Goal: Use online tool/utility: Utilize a website feature to perform a specific function

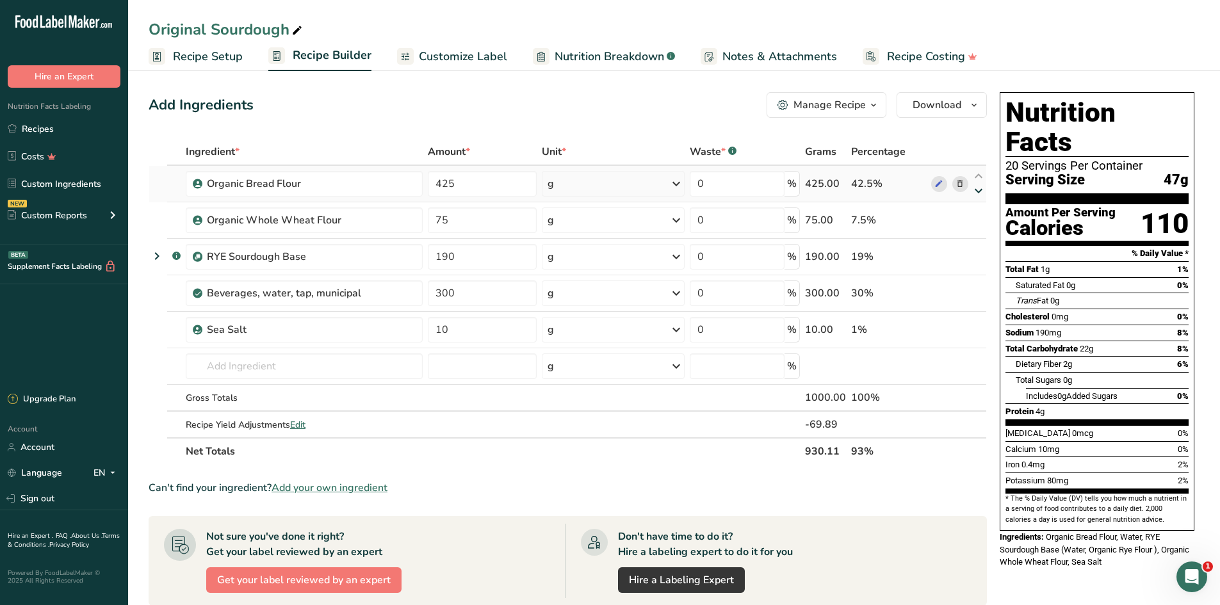
click at [978, 192] on icon at bounding box center [978, 191] width 15 height 10
type input "75"
type input "425"
click at [978, 192] on icon at bounding box center [978, 191] width 15 height 10
type input "425"
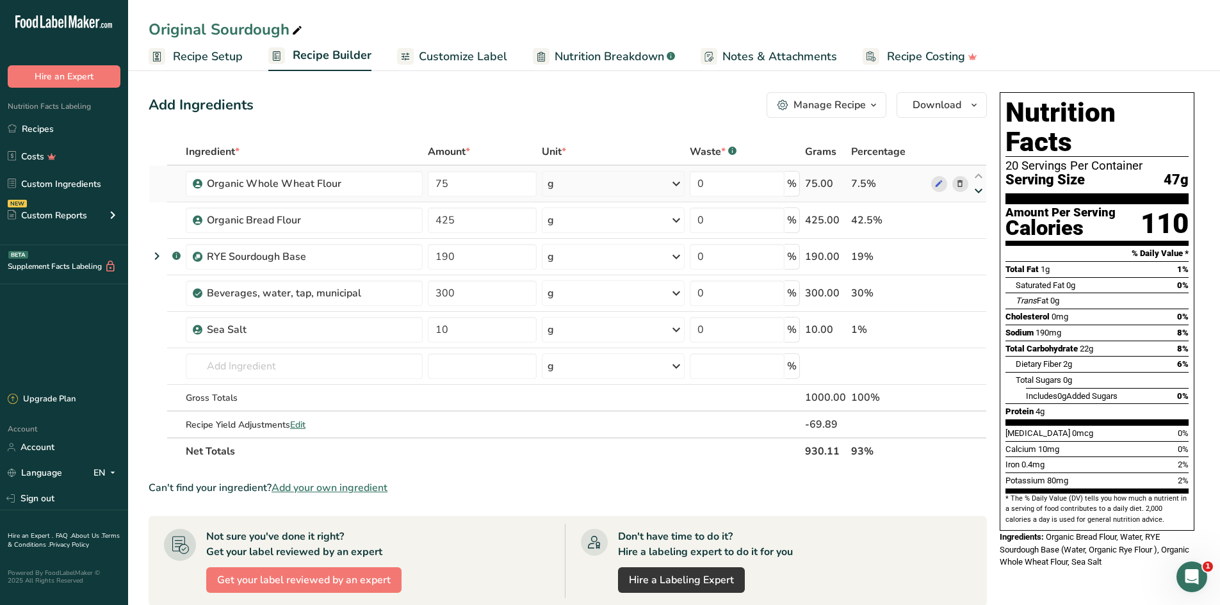
type input "75"
click at [873, 108] on icon "button" at bounding box center [873, 105] width 10 height 16
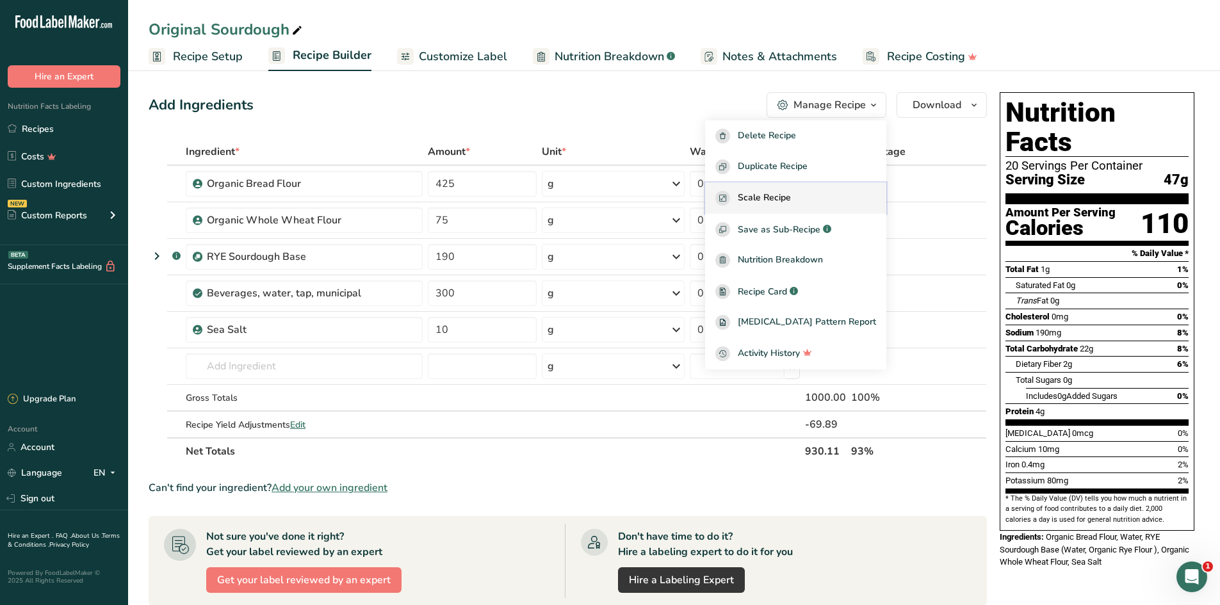
click at [791, 193] on span "Scale Recipe" at bounding box center [764, 198] width 53 height 15
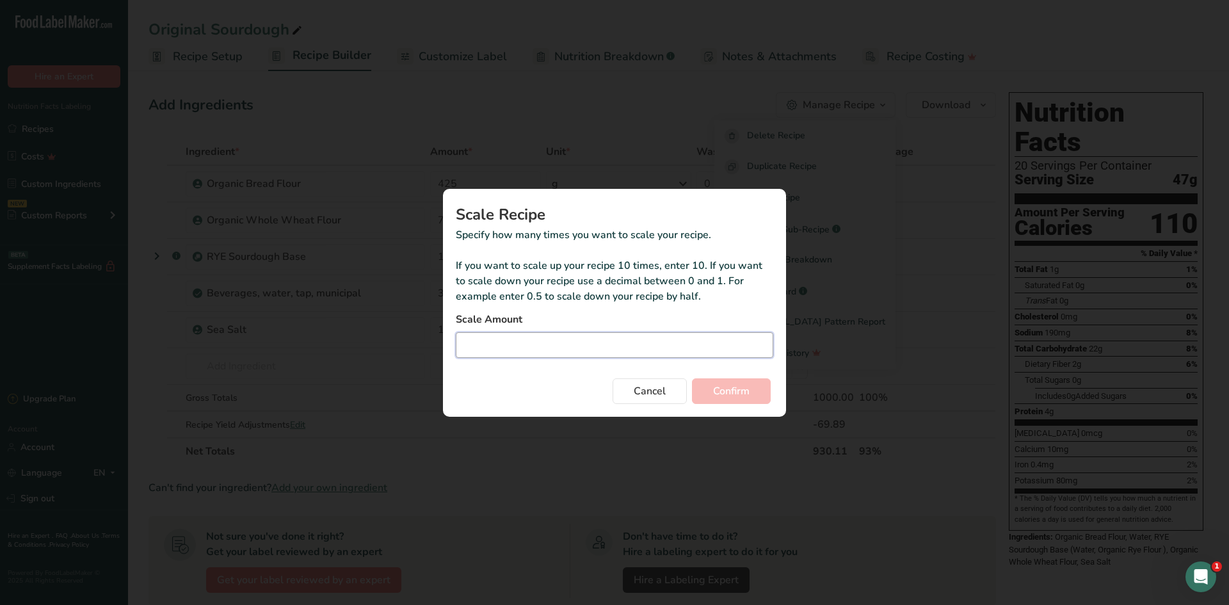
click at [507, 344] on input "Duplicate recipe modal" at bounding box center [615, 345] width 318 height 26
type input "0.75"
click at [692, 378] on button "Confirm" at bounding box center [731, 391] width 79 height 26
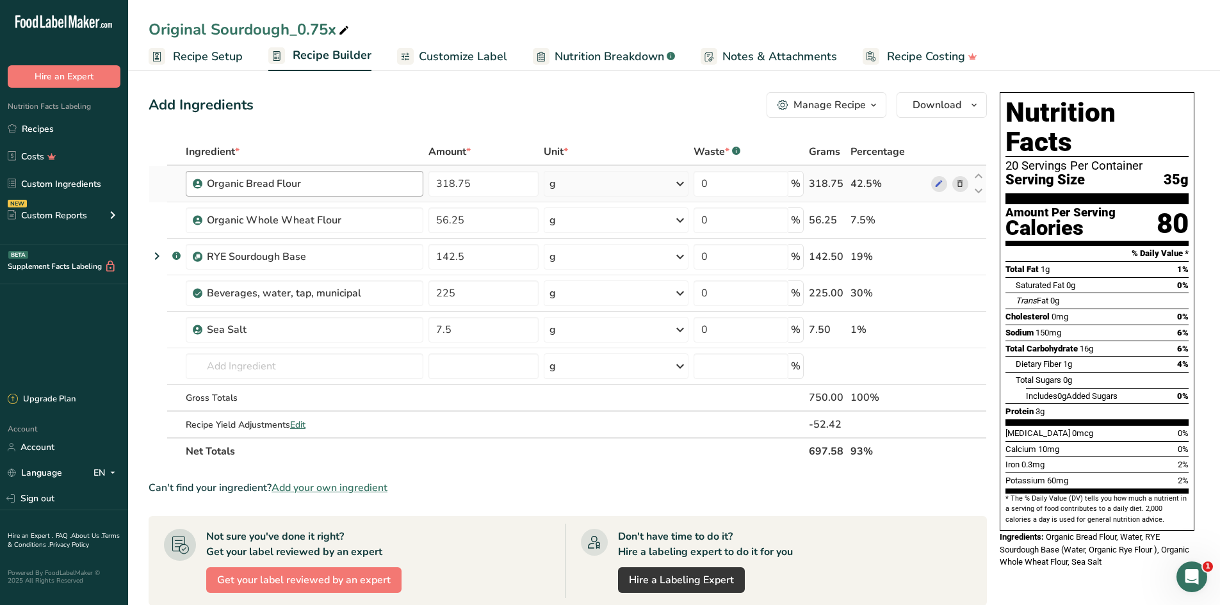
click at [379, 184] on div "Organic Bread Flour" at bounding box center [311, 183] width 209 height 15
click at [40, 123] on link "Recipes" at bounding box center [64, 129] width 128 height 24
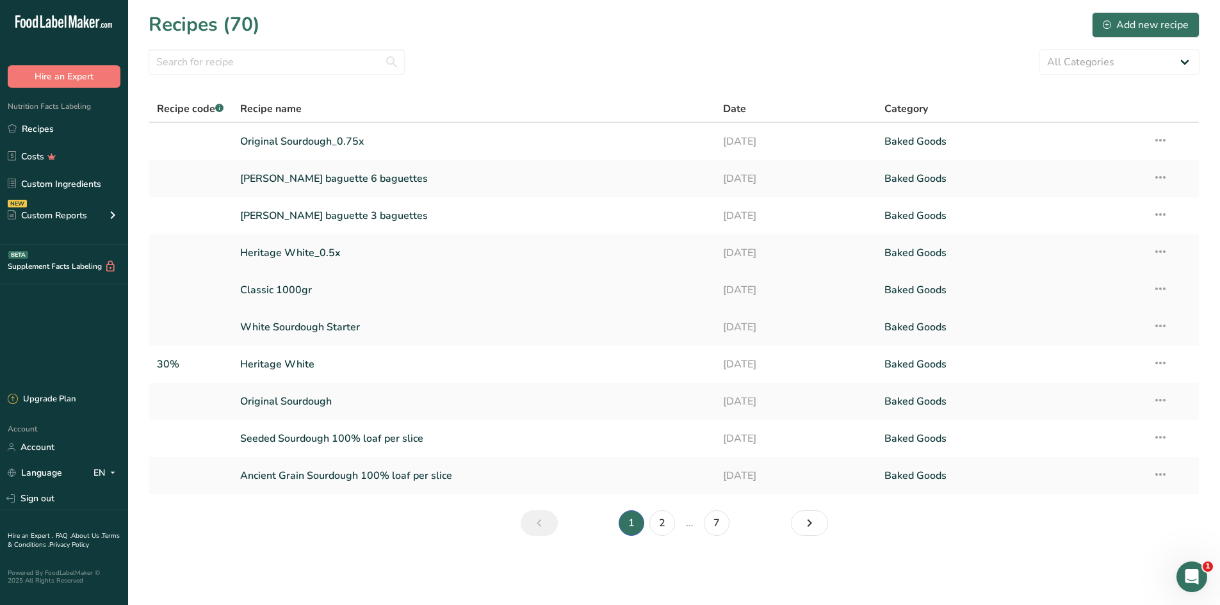
click at [268, 289] on link "Classic 1000gr" at bounding box center [474, 290] width 468 height 27
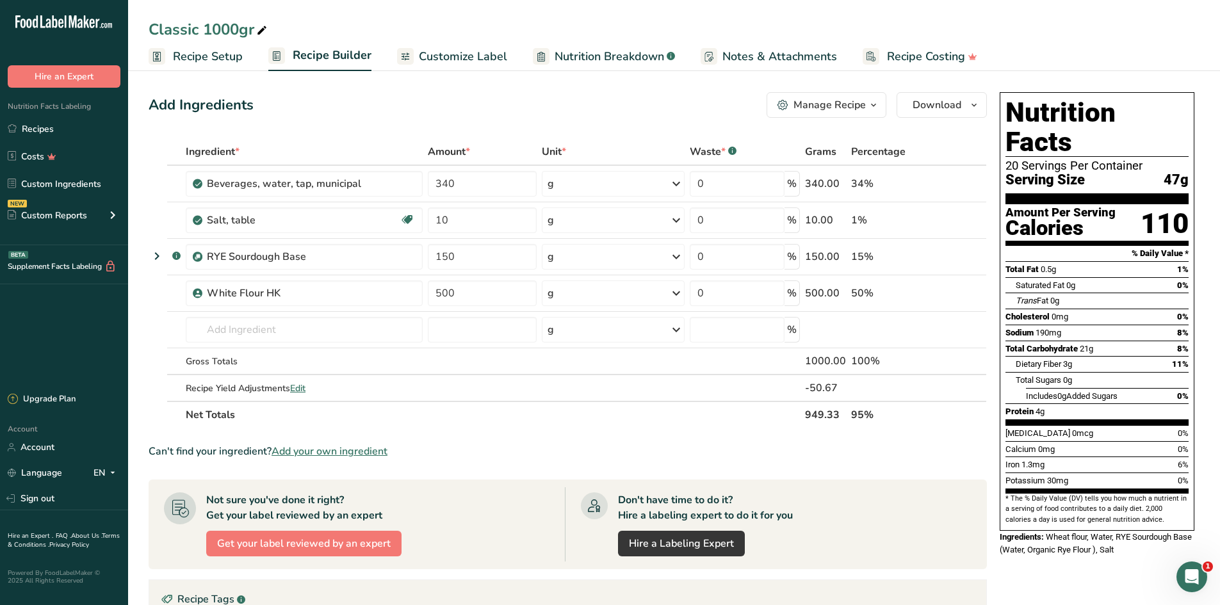
click at [875, 105] on icon "button" at bounding box center [873, 105] width 10 height 16
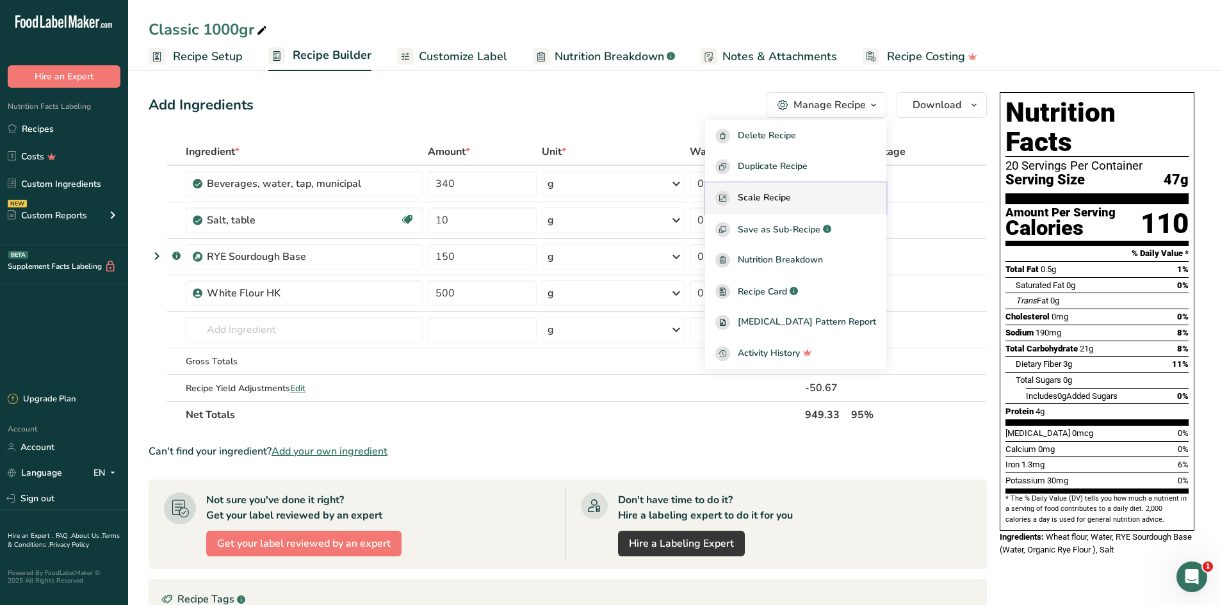
click at [791, 197] on span "Scale Recipe" at bounding box center [764, 198] width 53 height 15
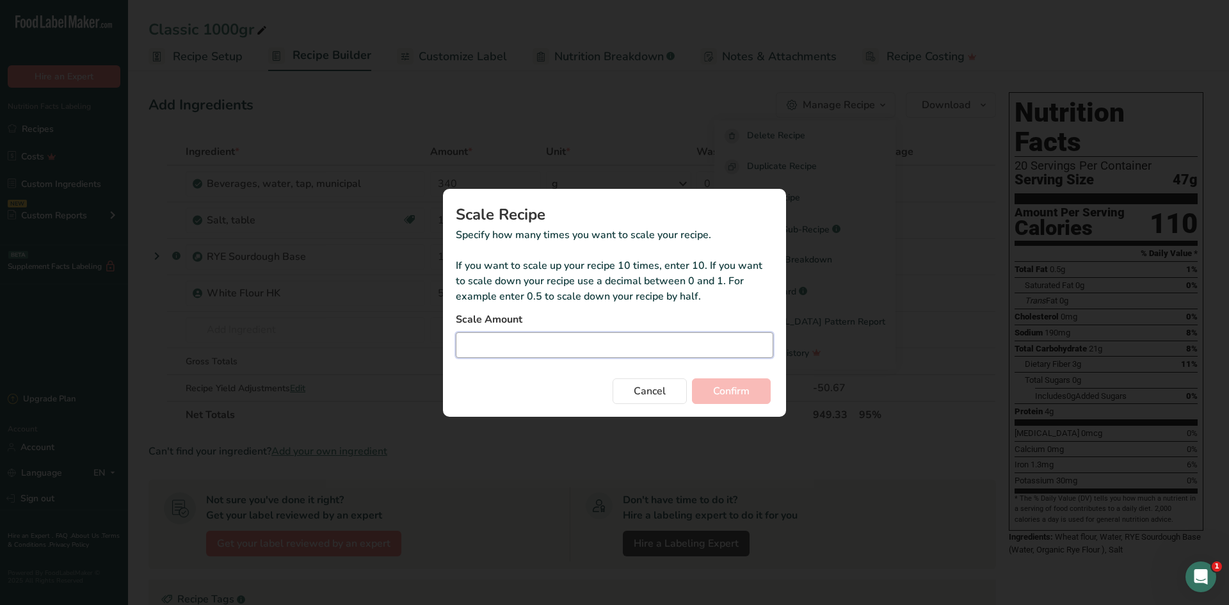
click at [672, 352] on input "Duplicate recipe modal" at bounding box center [615, 345] width 318 height 26
type input "0.75"
click at [692, 378] on button "Confirm" at bounding box center [731, 391] width 79 height 26
